Goal: Subscribe to service/newsletter

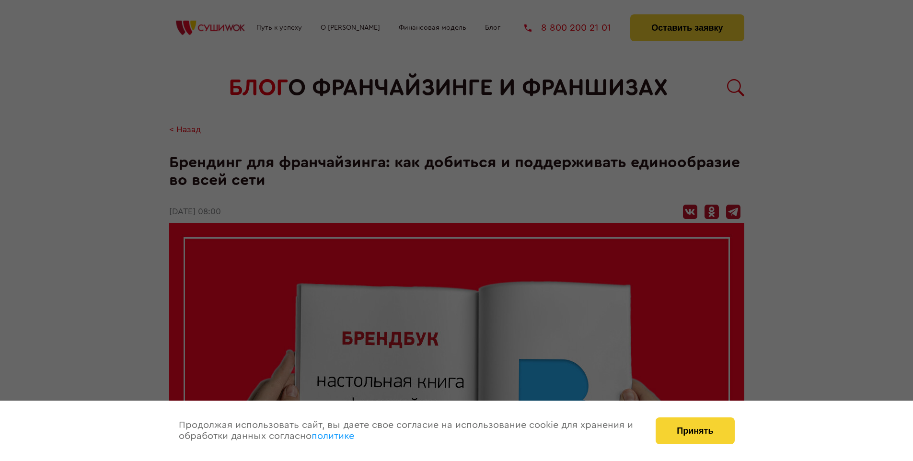
scroll to position [1033, 0]
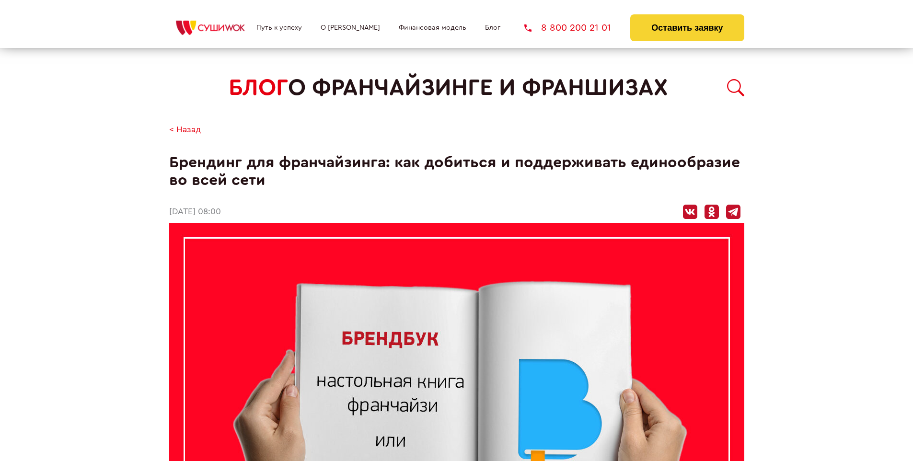
scroll to position [793, 0]
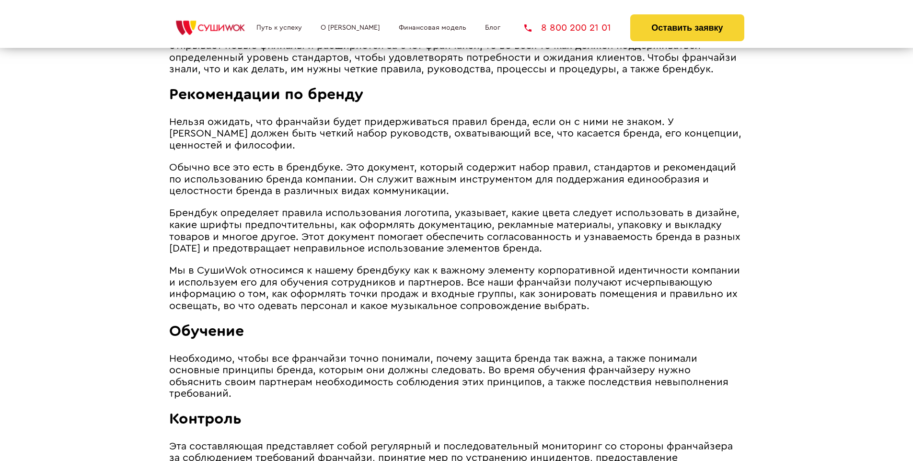
click at [453, 210] on span "Брендбук определяет правила использования логотипа, указывает, какие цвета след…" at bounding box center [454, 231] width 571 height 46
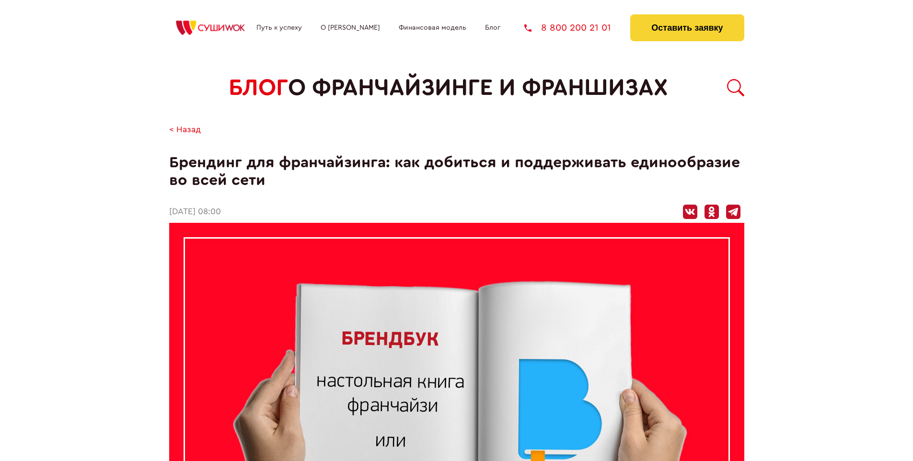
scroll to position [1033, 0]
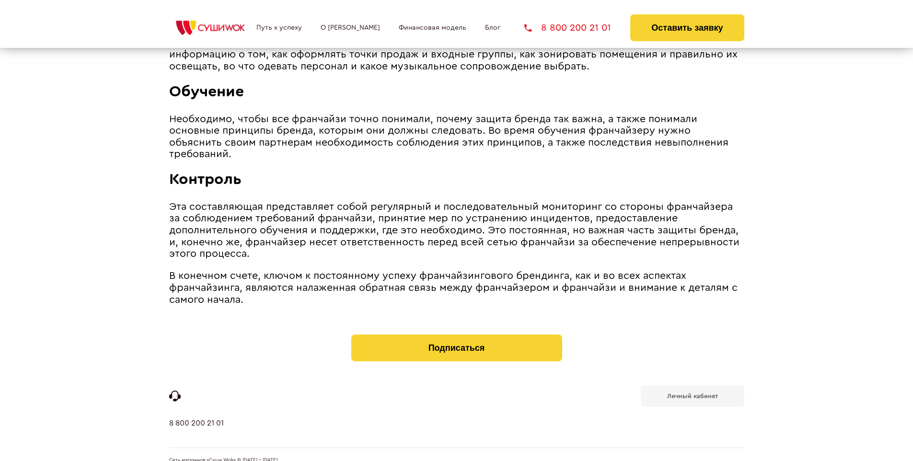
click at [692, 393] on b "Личный кабинет" at bounding box center [692, 396] width 51 height 6
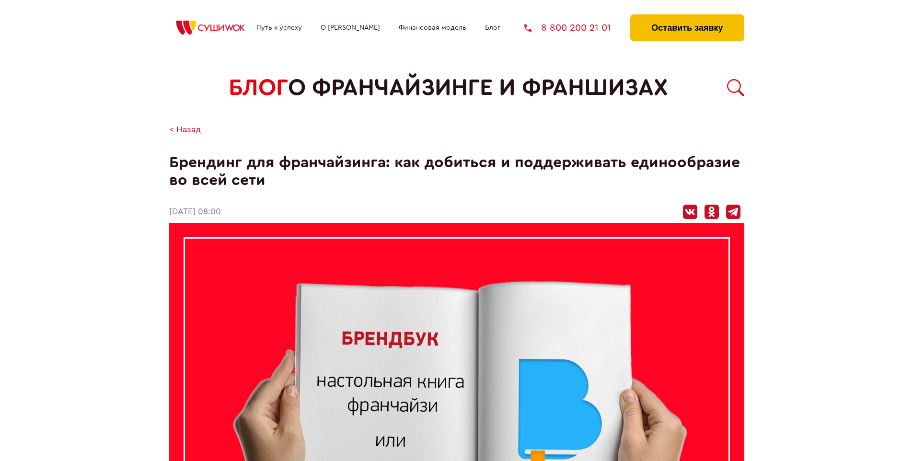
click at [687, 17] on button "Оставить заявку" at bounding box center [687, 27] width 114 height 27
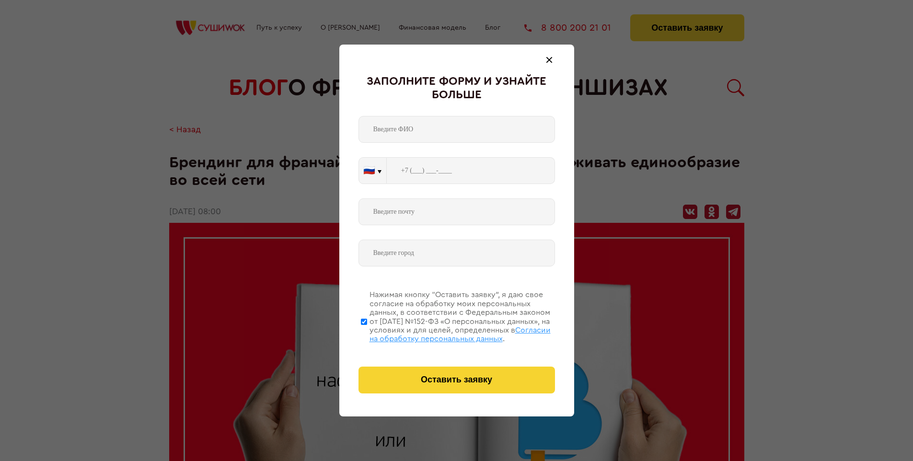
click at [444, 333] on span "Согласии на обработку персональных данных" at bounding box center [460, 334] width 181 height 16
click at [367, 333] on input "Нажимая кнопку “Оставить заявку”, я даю свое согласие на обработку моих персона…" at bounding box center [364, 321] width 6 height 77
checkbox input "false"
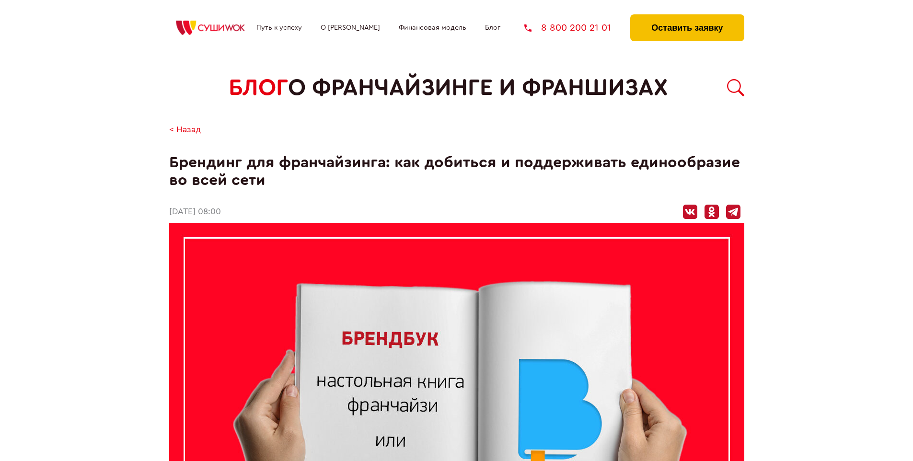
click at [687, 17] on button "Оставить заявку" at bounding box center [687, 27] width 114 height 27
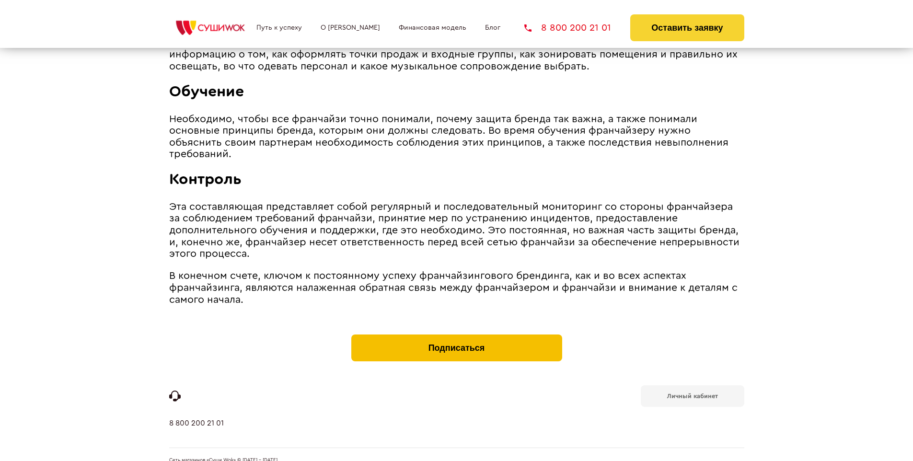
click at [456, 335] on button "Подписаться" at bounding box center [456, 348] width 211 height 27
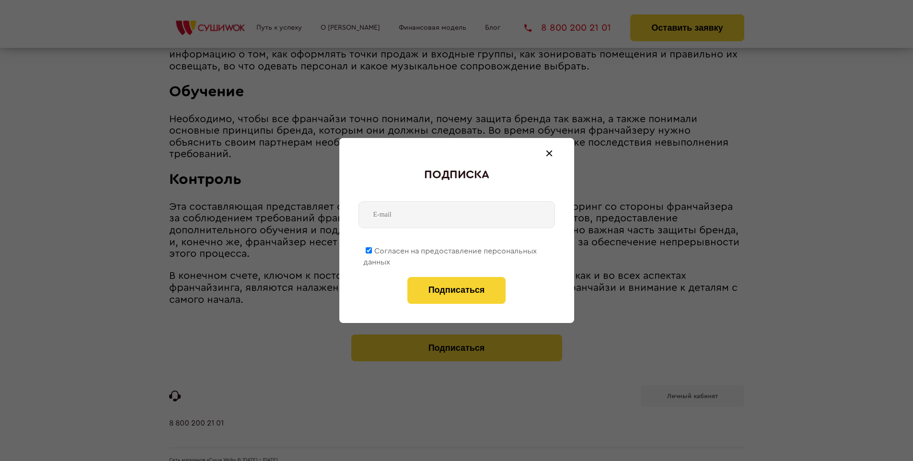
click at [451, 249] on span "Согласен на предоставление персональных данных" at bounding box center [450, 256] width 174 height 19
click at [372, 249] on input "Согласен на предоставление персональных данных" at bounding box center [369, 250] width 6 height 6
checkbox input "false"
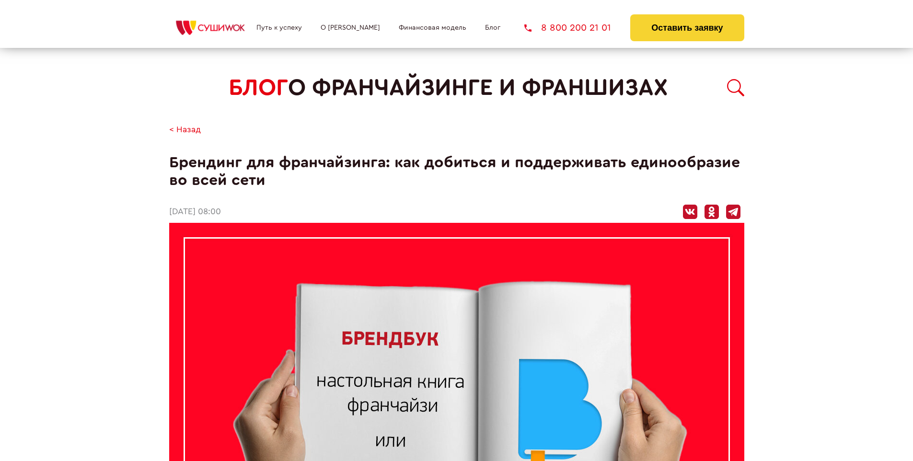
scroll to position [1033, 0]
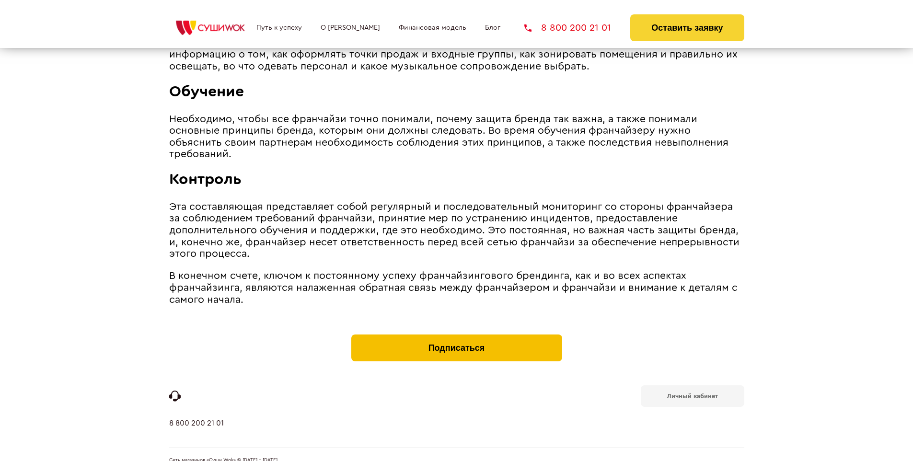
click at [456, 335] on button "Подписаться" at bounding box center [456, 348] width 211 height 27
